Goal: Task Accomplishment & Management: Understand process/instructions

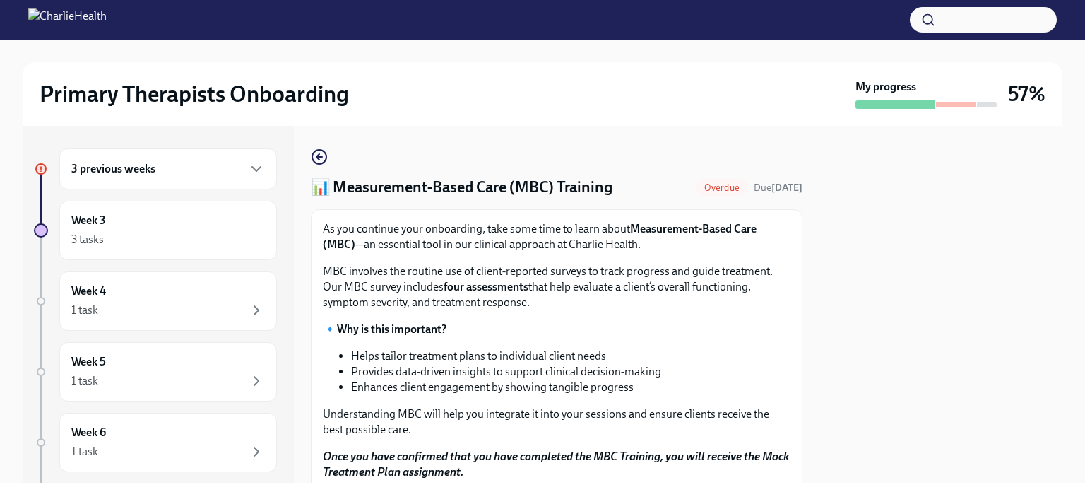
scroll to position [232, 0]
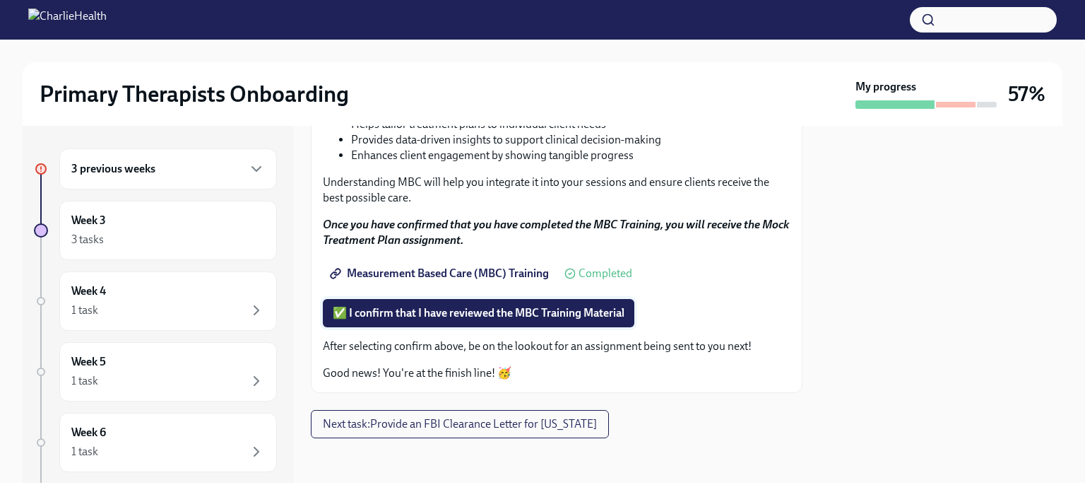
click at [540, 321] on button "✅ I confirm that I have reviewed the MBC Training Material" at bounding box center [479, 313] width 312 height 28
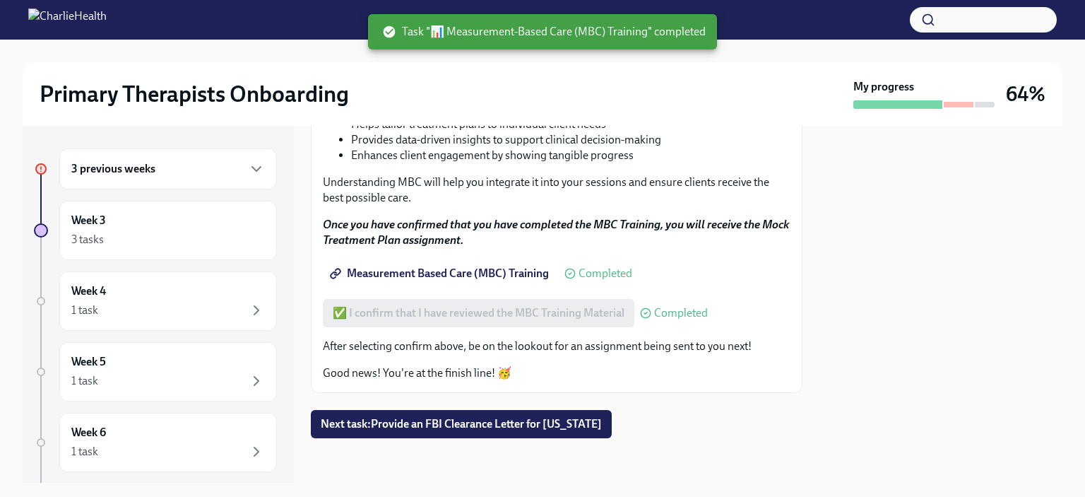
scroll to position [0, 0]
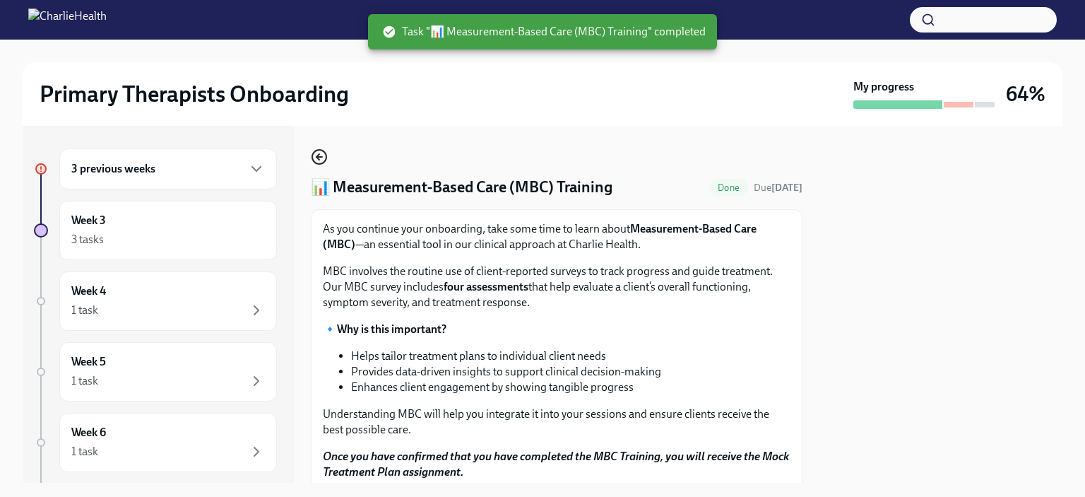
click at [320, 154] on icon "button" at bounding box center [319, 156] width 17 height 17
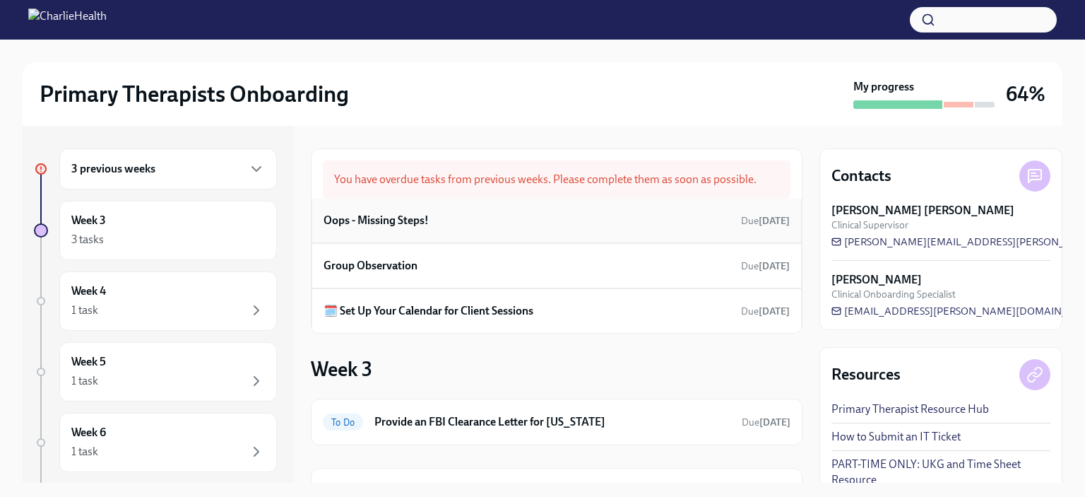
click at [480, 234] on div "Oops - Missing Steps! Due [DATE]" at bounding box center [557, 221] width 490 height 45
drag, startPoint x: 546, startPoint y: 285, endPoint x: 486, endPoint y: 273, distance: 61.1
click at [486, 273] on div "Group Observation Due [DATE]" at bounding box center [557, 265] width 490 height 45
click at [362, 268] on h6 "Group Observation" at bounding box center [371, 266] width 94 height 16
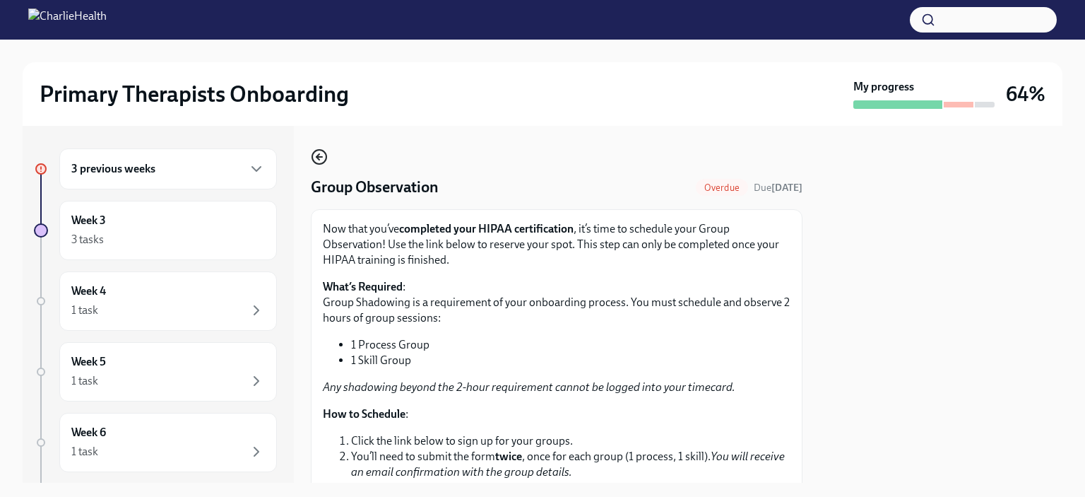
click at [314, 153] on circle "button" at bounding box center [319, 157] width 14 height 14
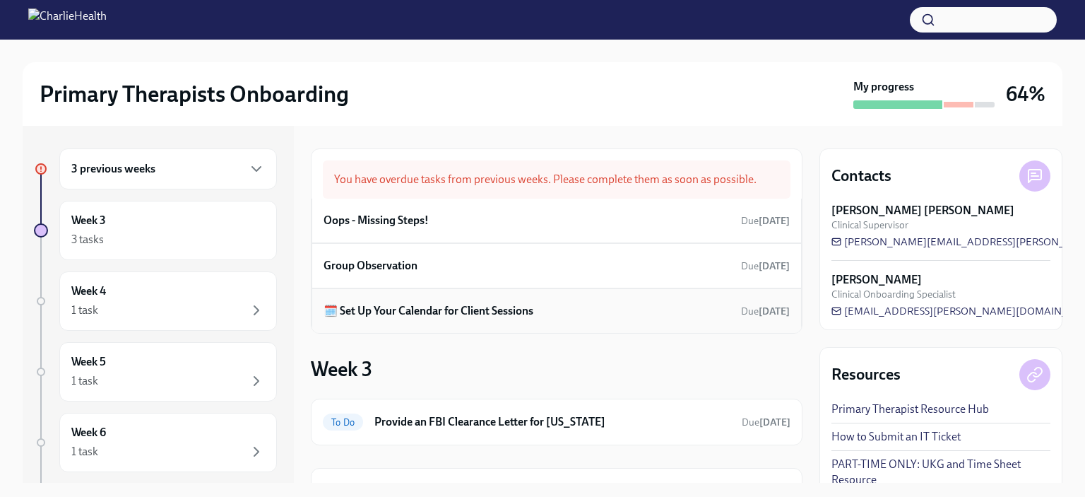
click at [434, 310] on h6 "🗓️ Set Up Your Calendar for Client Sessions" at bounding box center [429, 311] width 210 height 16
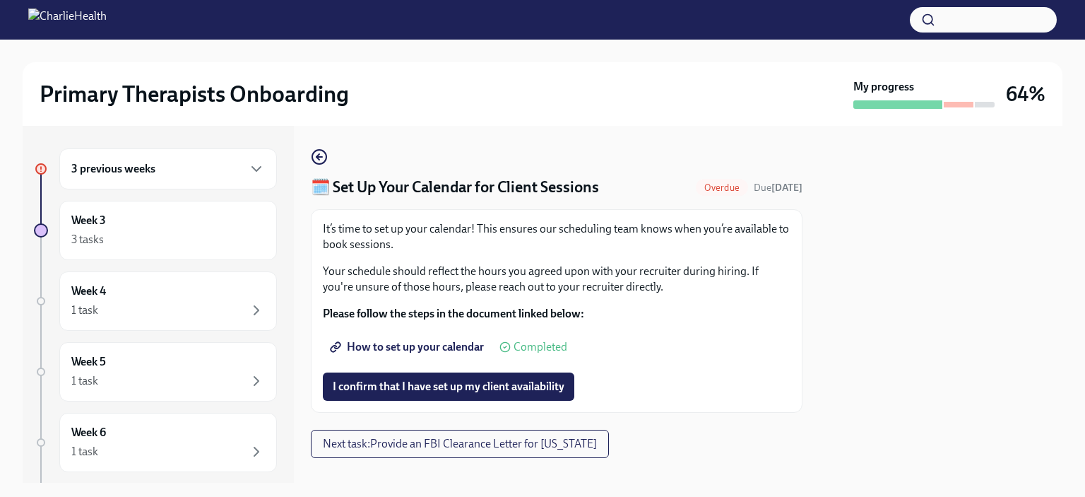
scroll to position [20, 0]
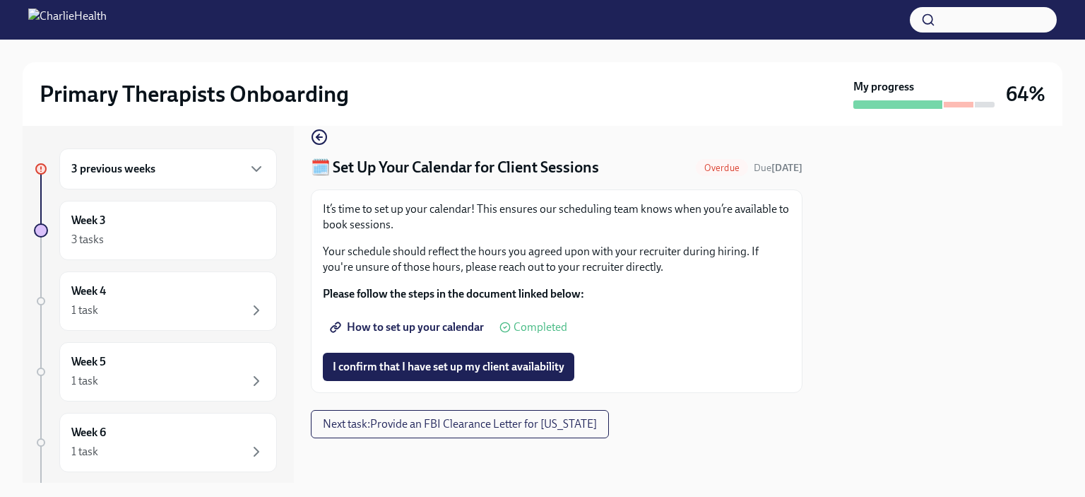
click at [317, 126] on div "🗓️ Set Up Your Calendar for Client Sessions Overdue Due [DATE] It’s time to set…" at bounding box center [557, 304] width 492 height 357
click at [317, 129] on icon "button" at bounding box center [319, 137] width 17 height 17
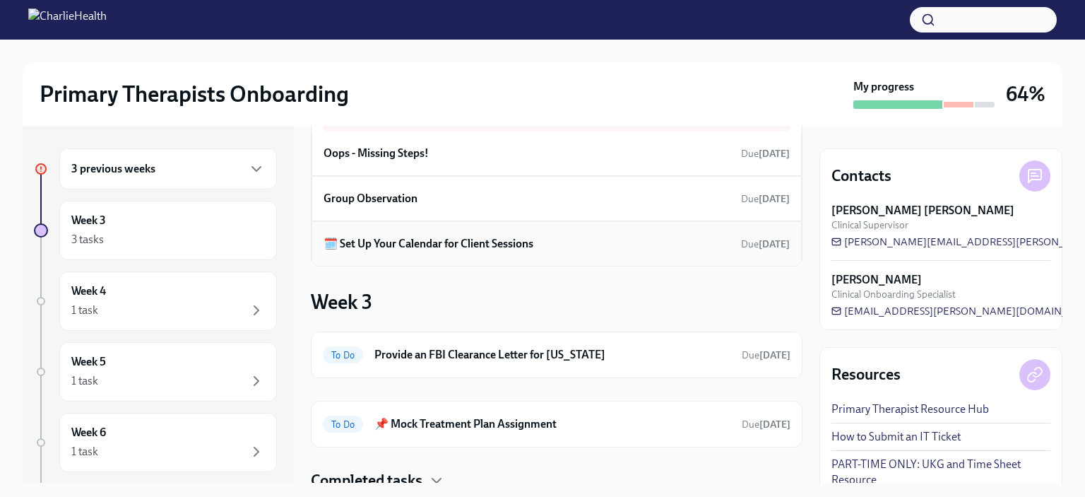
scroll to position [119, 0]
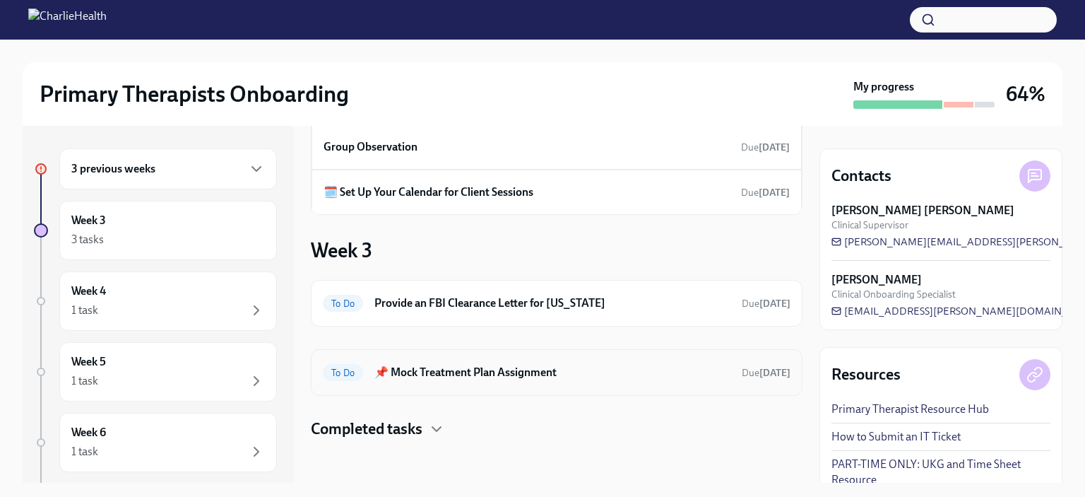
click at [502, 370] on h6 "📌 Mock Treatment Plan Assignment" at bounding box center [552, 373] width 356 height 16
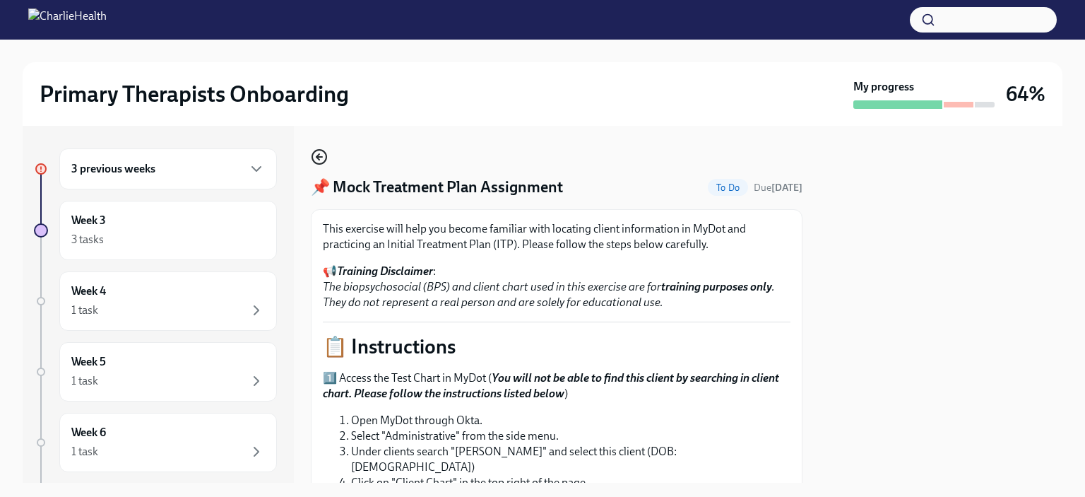
click at [317, 155] on icon "button" at bounding box center [318, 157] width 3 height 6
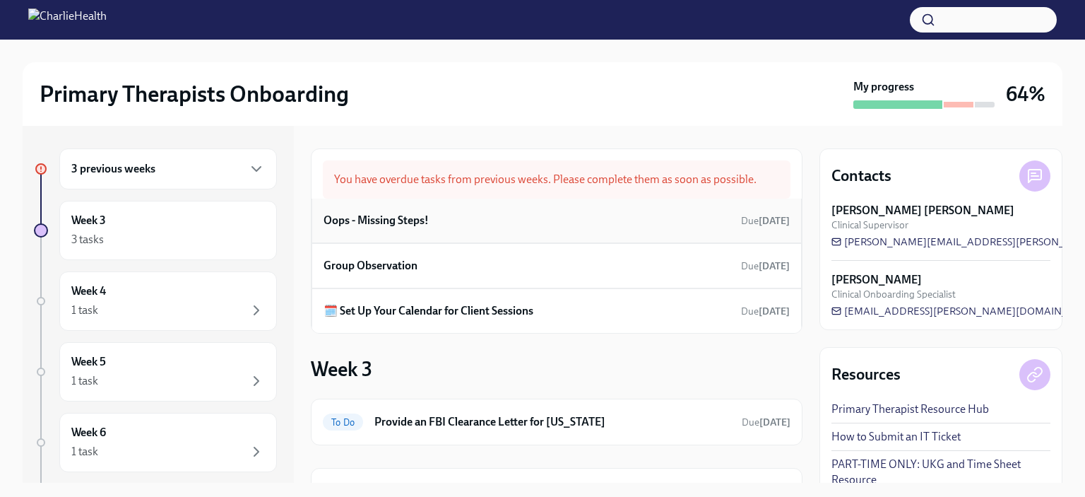
click at [594, 220] on div "Oops - Missing Steps! Due [DATE]" at bounding box center [557, 220] width 466 height 21
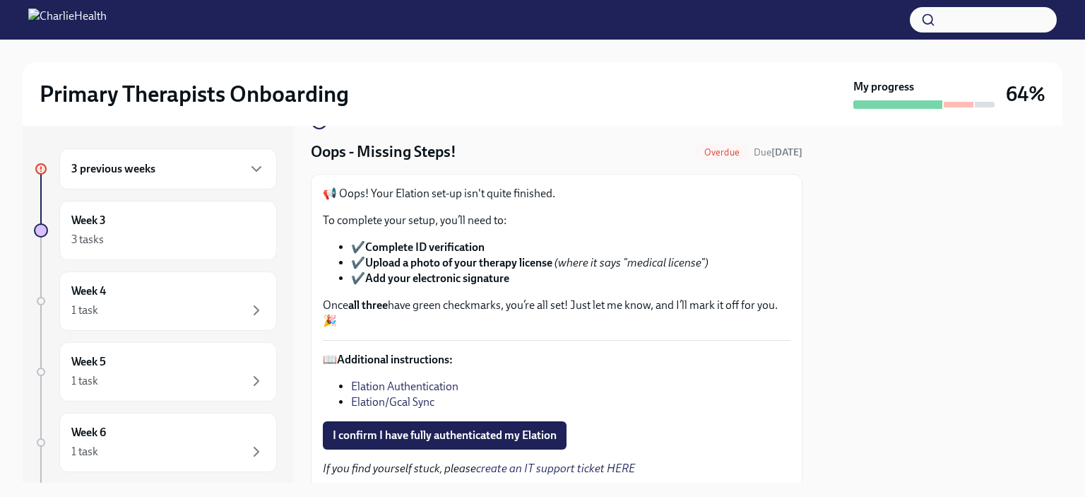
scroll to position [34, 0]
